Goal: Information Seeking & Learning: Learn about a topic

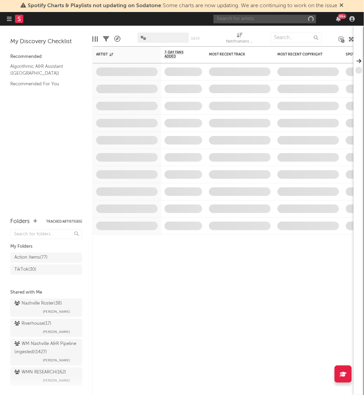
click at [280, 21] on input "text" at bounding box center [265, 19] width 103 height 9
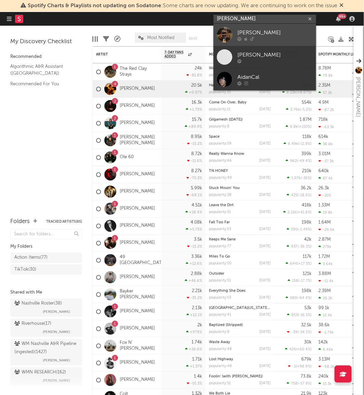
type input "[PERSON_NAME]"
click at [233, 31] on link "[PERSON_NAME]" at bounding box center [265, 35] width 103 height 22
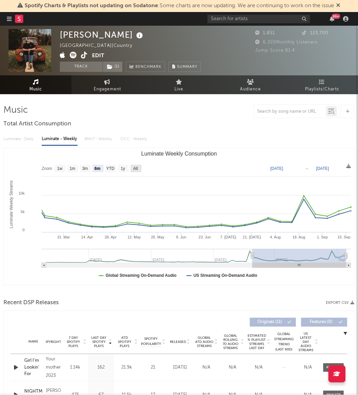
click at [139, 167] on rect "Luminate Weekly Consumption" at bounding box center [136, 169] width 11 height 8
select select "All"
type input "[DATE]"
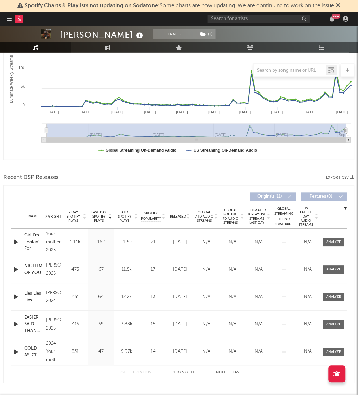
scroll to position [126, 0]
click at [182, 214] on span "Released" at bounding box center [178, 216] width 16 height 4
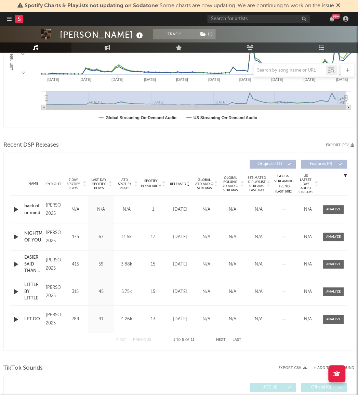
scroll to position [158, 0]
click at [227, 188] on span "Global Rolling 7D Audio Streams" at bounding box center [230, 184] width 19 height 16
click at [183, 185] on span "Released" at bounding box center [178, 184] width 16 height 4
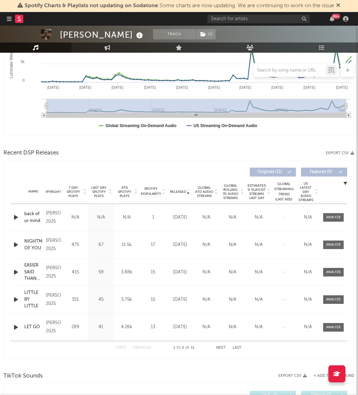
scroll to position [193, 0]
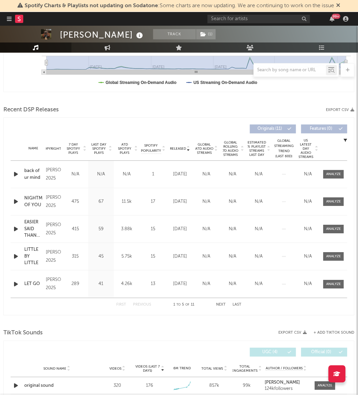
click at [219, 305] on button "Next" at bounding box center [222, 305] width 10 height 4
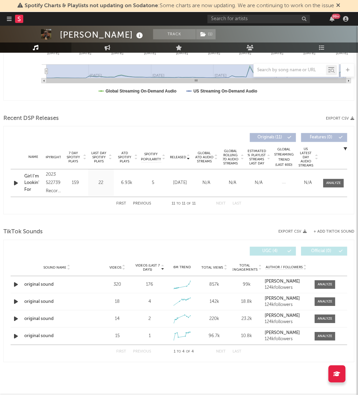
scroll to position [184, 0]
click at [120, 202] on button "First" at bounding box center [122, 204] width 10 height 4
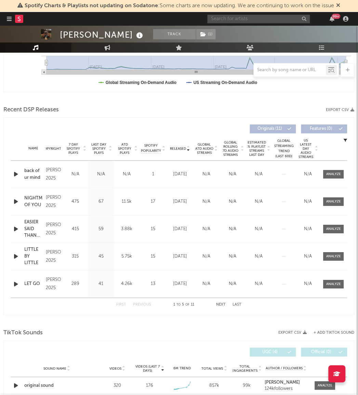
click at [244, 19] on input "text" at bounding box center [259, 19] width 103 height 9
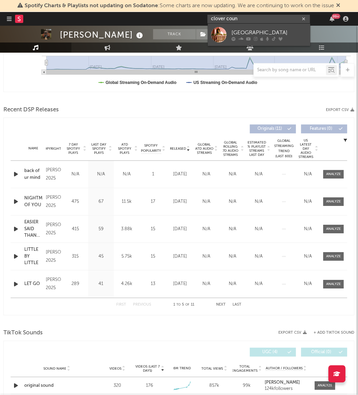
type input "clover coun"
click at [227, 29] on link "[GEOGRAPHIC_DATA]" at bounding box center [259, 35] width 103 height 22
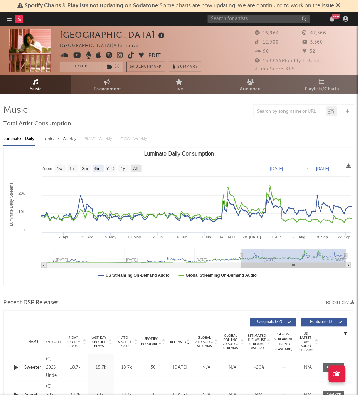
click at [135, 169] on text "All" at bounding box center [135, 168] width 4 height 5
select select "All"
type input "[DATE]"
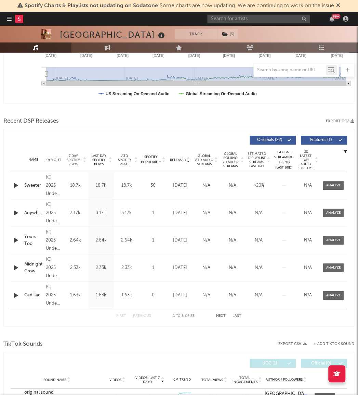
scroll to position [182, 0]
click at [222, 315] on button "Next" at bounding box center [222, 316] width 10 height 4
click at [221, 317] on button "Next" at bounding box center [222, 316] width 10 height 4
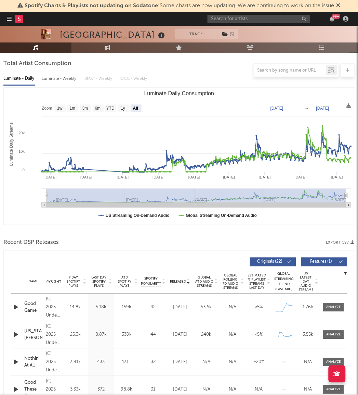
scroll to position [42, 0]
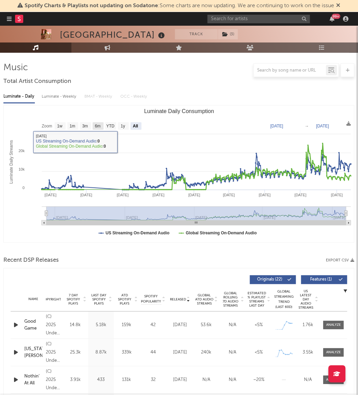
click at [95, 128] on text "6m" at bounding box center [98, 126] width 6 height 5
select select "6m"
type input "[DATE]"
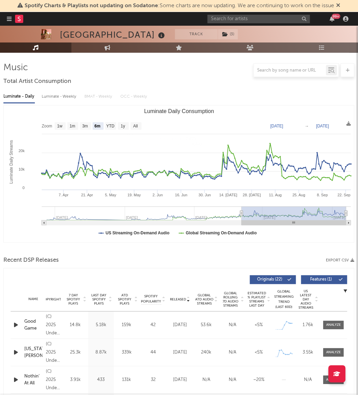
click at [60, 98] on div "Luminate - Weekly" at bounding box center [60, 97] width 36 height 12
select select "6m"
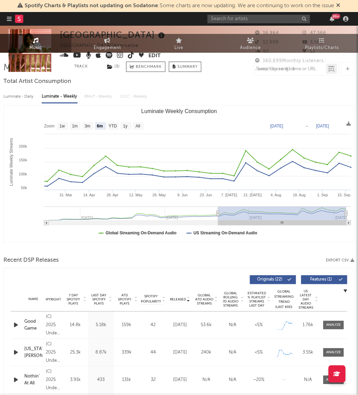
scroll to position [0, 0]
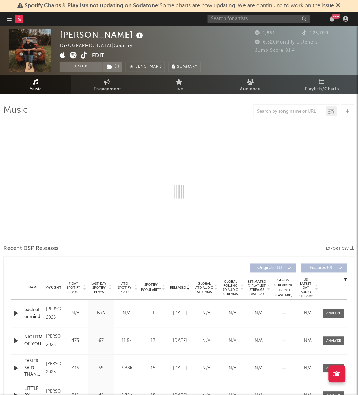
select select "6m"
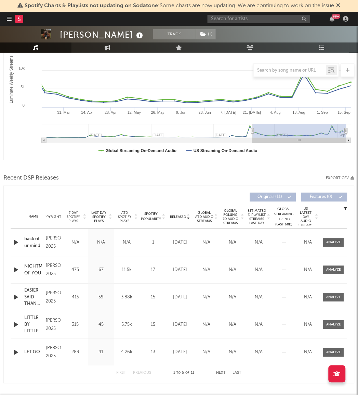
scroll to position [128, 0]
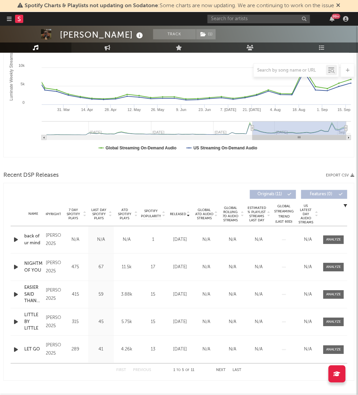
click at [221, 370] on button "Next" at bounding box center [222, 370] width 10 height 4
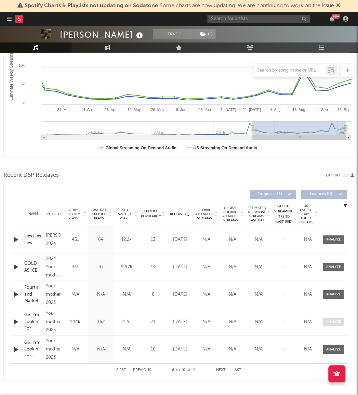
click at [326, 323] on span at bounding box center [334, 322] width 21 height 9
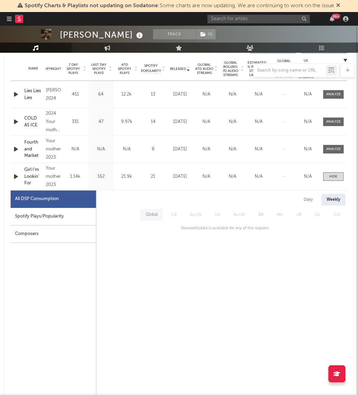
scroll to position [273, 0]
click at [302, 203] on div "Daily" at bounding box center [309, 200] width 20 height 12
click at [79, 217] on div "Spotify Plays/Popularity" at bounding box center [54, 216] width 86 height 17
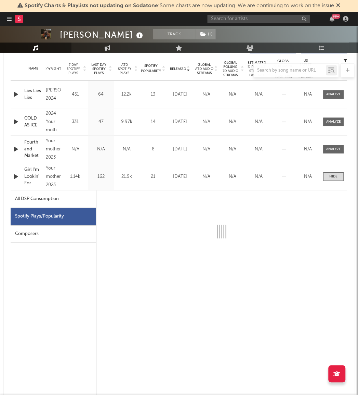
select select "6m"
select select "1w"
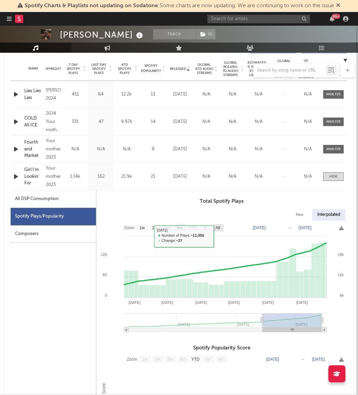
click at [220, 230] on text "All" at bounding box center [218, 228] width 4 height 5
select select "All"
type input "[DATE]"
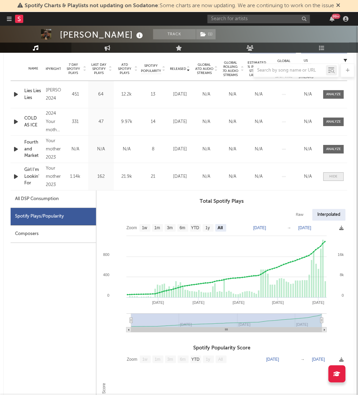
click at [342, 176] on span at bounding box center [334, 176] width 21 height 9
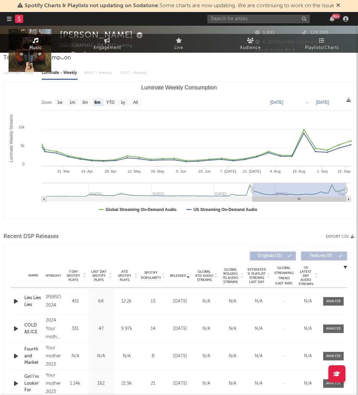
scroll to position [0, 0]
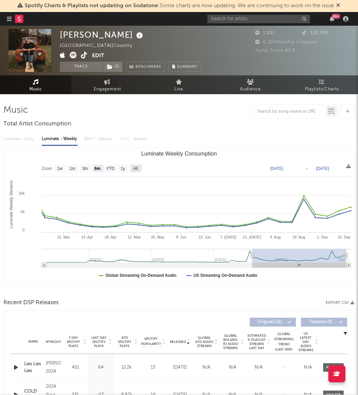
click at [139, 168] on rect "Luminate Weekly Consumption" at bounding box center [136, 169] width 11 height 8
select select "All"
type input "[DATE]"
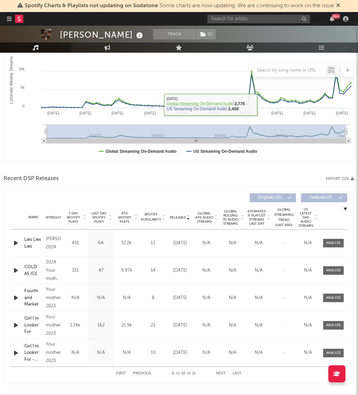
scroll to position [129, 0]
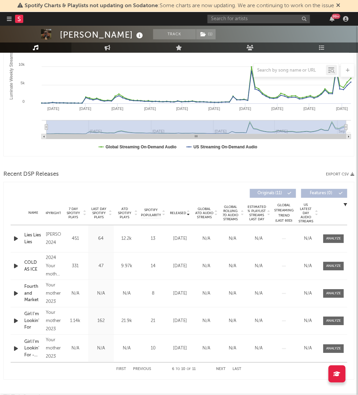
click at [73, 212] on span "7 Day Spotify Plays" at bounding box center [73, 213] width 18 height 12
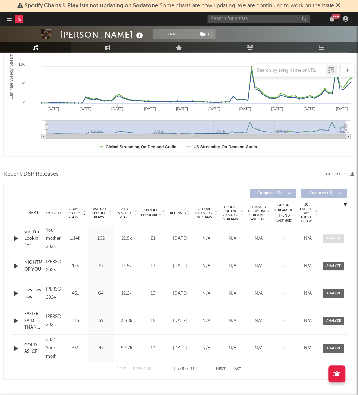
click at [328, 237] on div at bounding box center [334, 238] width 15 height 5
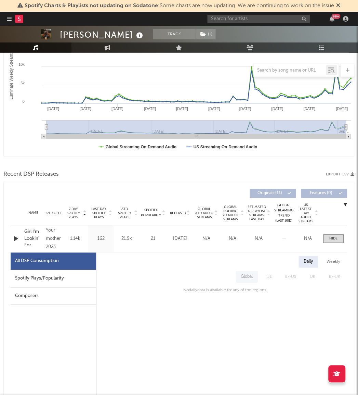
click at [339, 257] on div "Weekly" at bounding box center [334, 262] width 24 height 12
click at [306, 266] on div "Daily" at bounding box center [309, 262] width 20 height 12
click at [271, 278] on span "US" at bounding box center [269, 277] width 19 height 12
click at [91, 280] on div "Spotify Plays/Popularity" at bounding box center [54, 278] width 86 height 17
select select "6m"
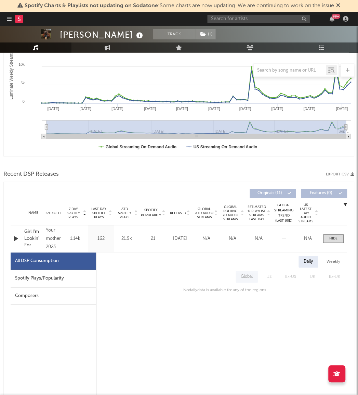
select select "1w"
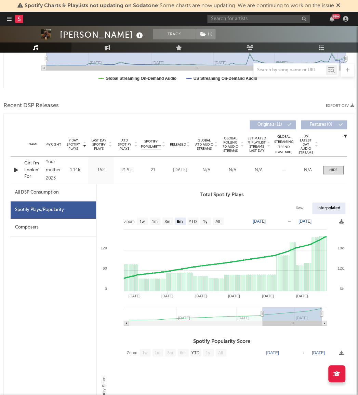
scroll to position [198, 0]
type input "[DATE]"
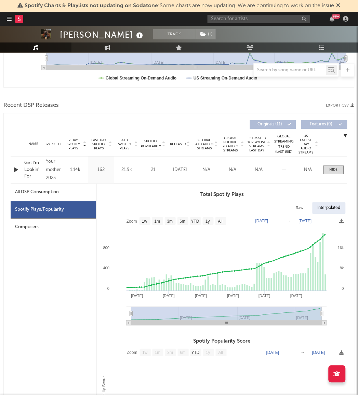
select select "All"
type input "[DATE]"
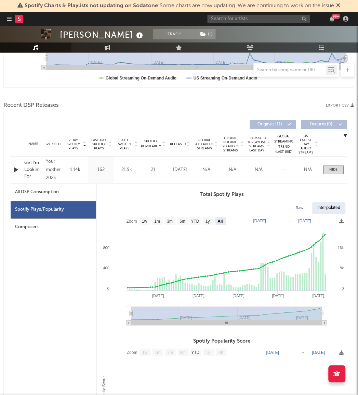
drag, startPoint x: 263, startPoint y: 313, endPoint x: 97, endPoint y: 312, distance: 165.7
click at [97, 312] on icon "Created with Highcharts 10.3.3 Jan '[DATE] Sep '[DATE] Sep '[DATE] Jan '[DATE] …" at bounding box center [222, 272] width 251 height 116
